Goal: Transaction & Acquisition: Purchase product/service

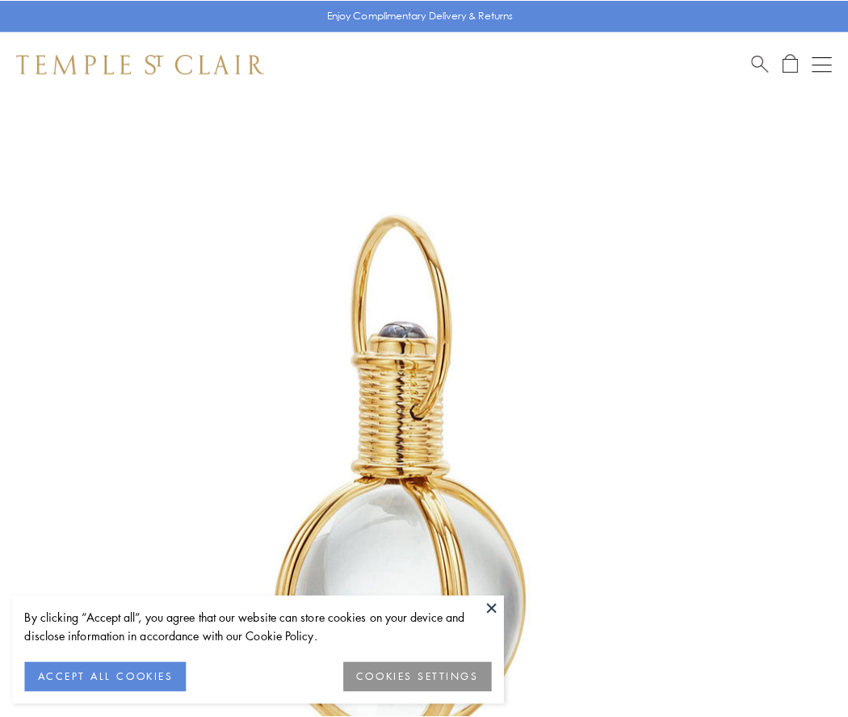
scroll to position [422, 0]
